Goal: Task Accomplishment & Management: Complete application form

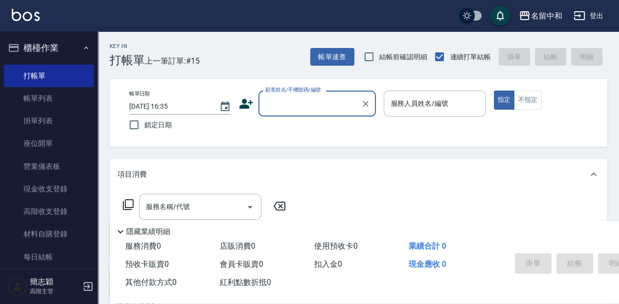
click at [275, 100] on input "顧客姓名/手機號碼/編號" at bounding box center [310, 103] width 94 height 17
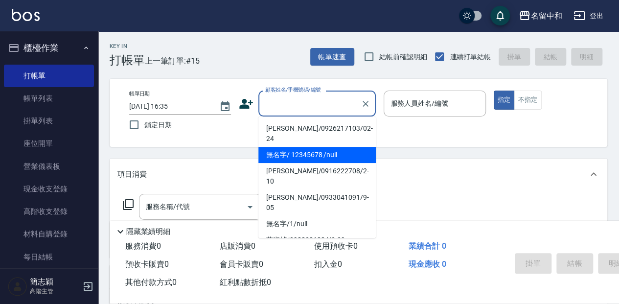
click at [292, 147] on li "無名字/ 12345678 /null" at bounding box center [316, 155] width 117 height 16
type input "無名字/ 12345678 /null"
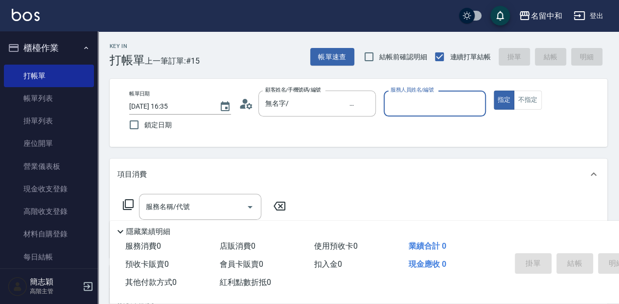
click at [404, 108] on input "服務人員姓名/編號" at bounding box center [434, 103] width 93 height 17
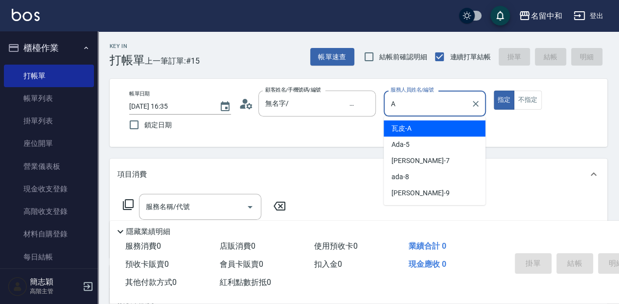
type input "瓦皮-A"
type button "true"
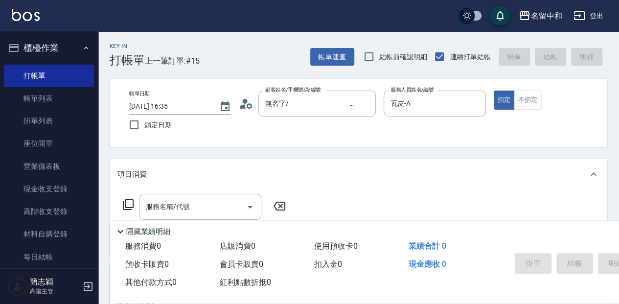
click at [145, 228] on p "隱藏業績明細" at bounding box center [148, 231] width 44 height 10
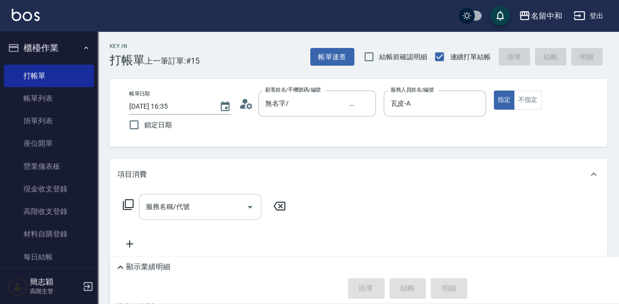
click at [149, 208] on input "服務名稱/代號" at bounding box center [192, 206] width 99 height 17
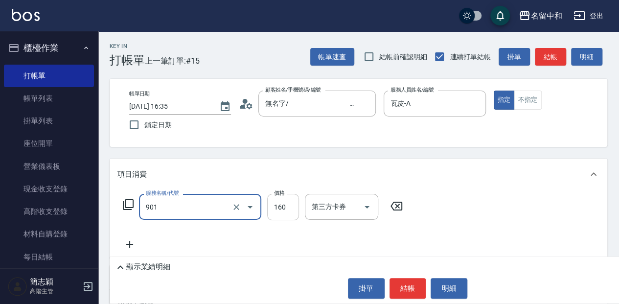
type input "修手(901)"
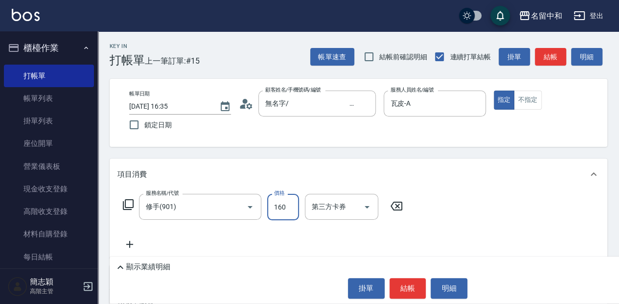
click at [282, 206] on input "160" at bounding box center [283, 207] width 32 height 26
type input "620"
click at [413, 285] on button "結帳" at bounding box center [407, 288] width 37 height 21
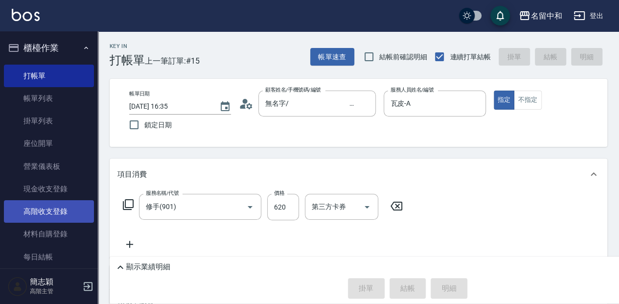
type input "[DATE] 17:31"
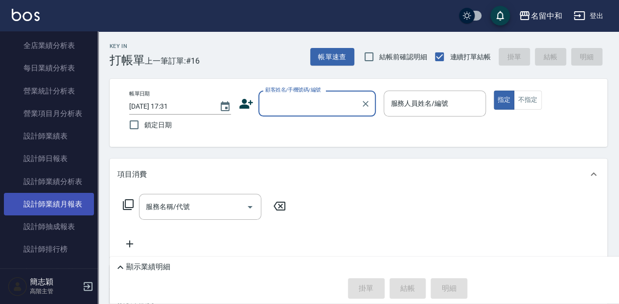
scroll to position [587, 0]
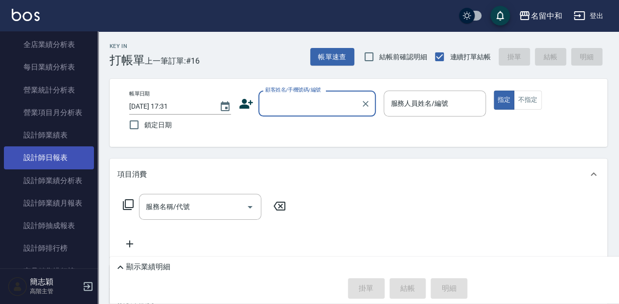
click at [78, 159] on link "設計師日報表" at bounding box center [49, 157] width 90 height 22
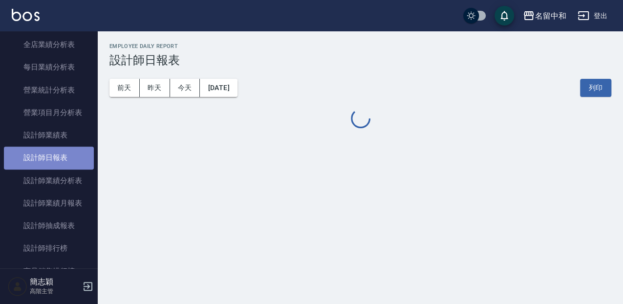
click at [77, 159] on link "設計師日報表" at bounding box center [49, 157] width 90 height 22
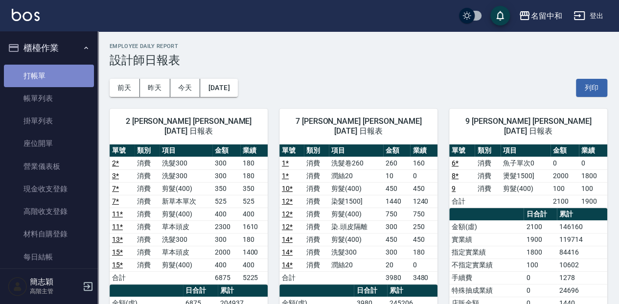
click at [54, 68] on link "打帳單" at bounding box center [49, 76] width 90 height 22
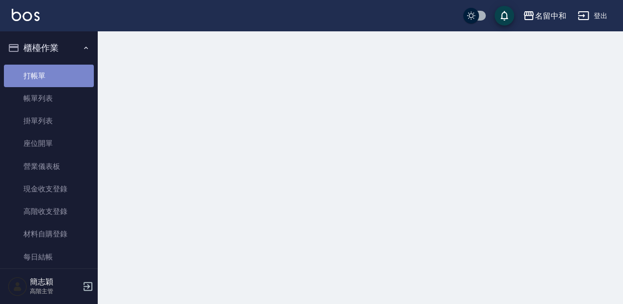
click at [54, 69] on link "打帳單" at bounding box center [49, 76] width 90 height 22
